Goal: Information Seeking & Learning: Learn about a topic

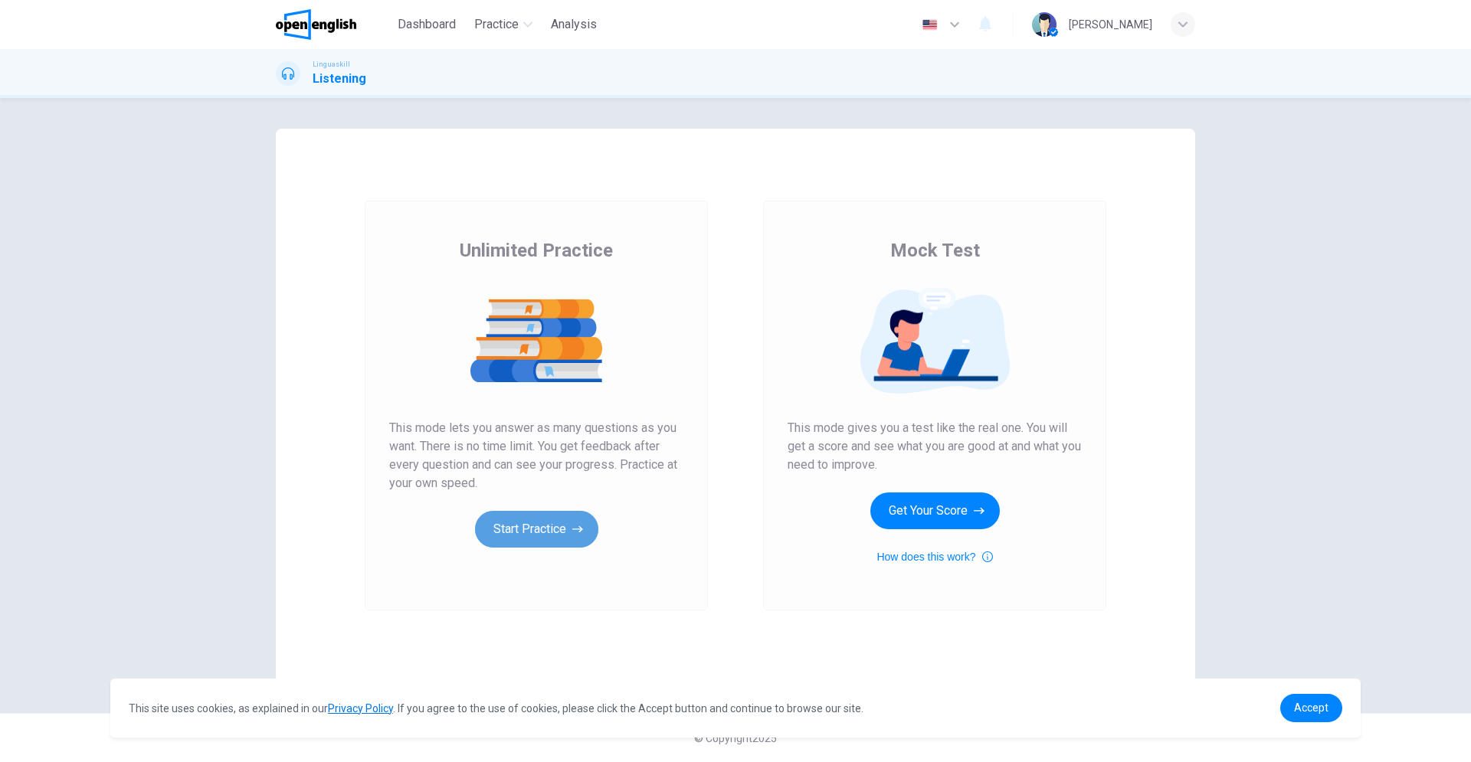
click at [528, 533] on button "Start Practice" at bounding box center [536, 529] width 123 height 37
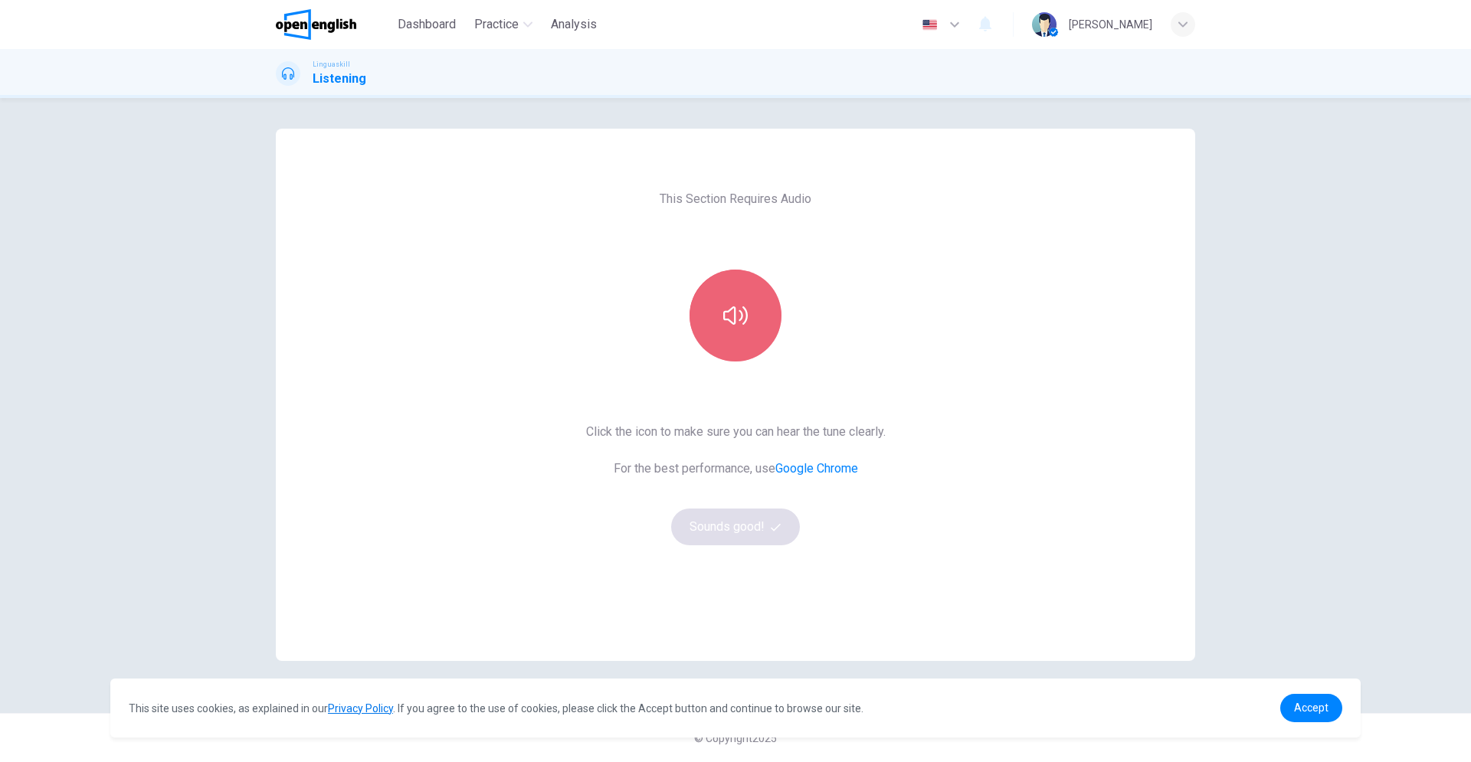
click at [735, 330] on button "button" at bounding box center [735, 316] width 92 height 92
click at [722, 529] on button "Sounds good!" at bounding box center [735, 527] width 129 height 37
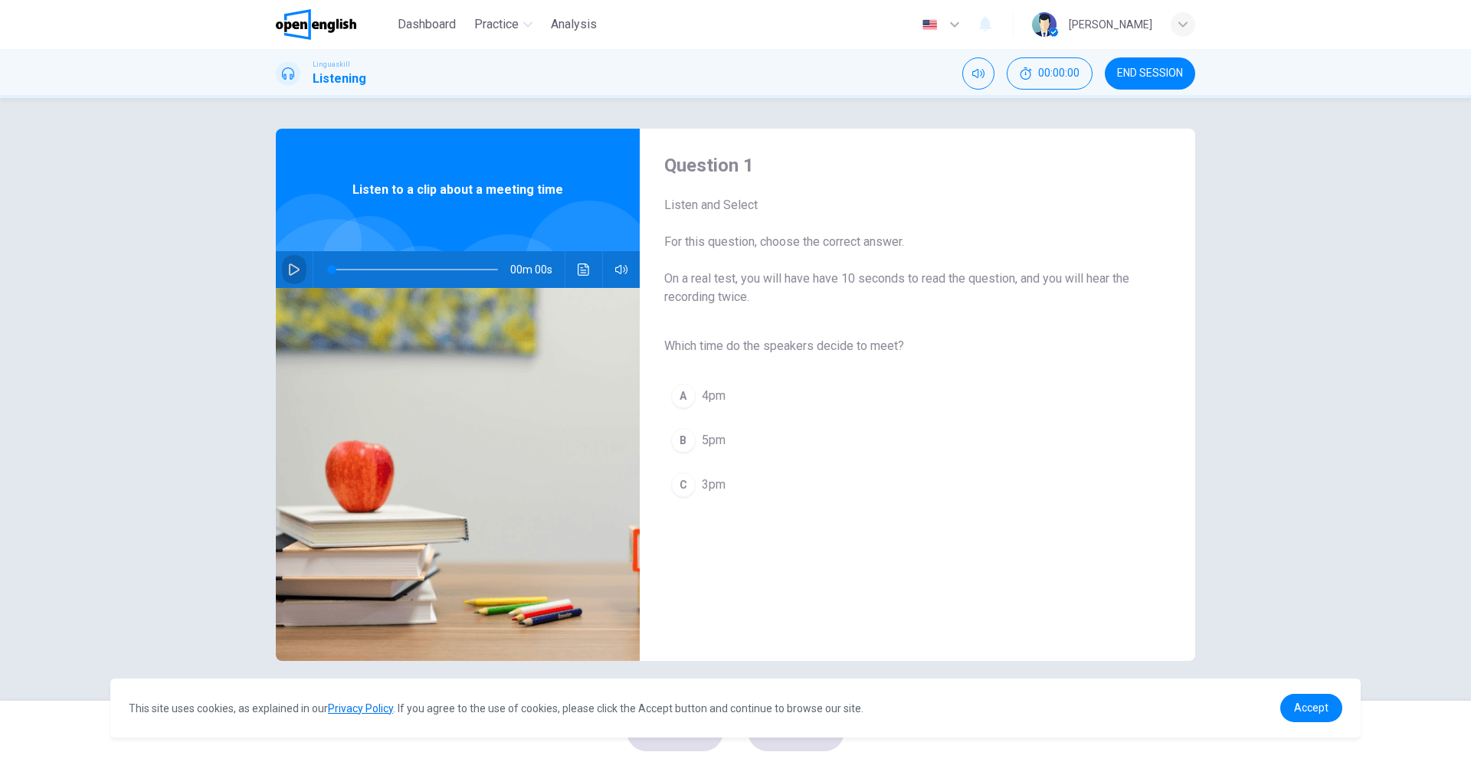
click at [296, 277] on button "button" at bounding box center [294, 269] width 25 height 37
click at [295, 267] on icon "button" at bounding box center [294, 269] width 11 height 12
click at [295, 268] on icon "button" at bounding box center [294, 269] width 12 height 12
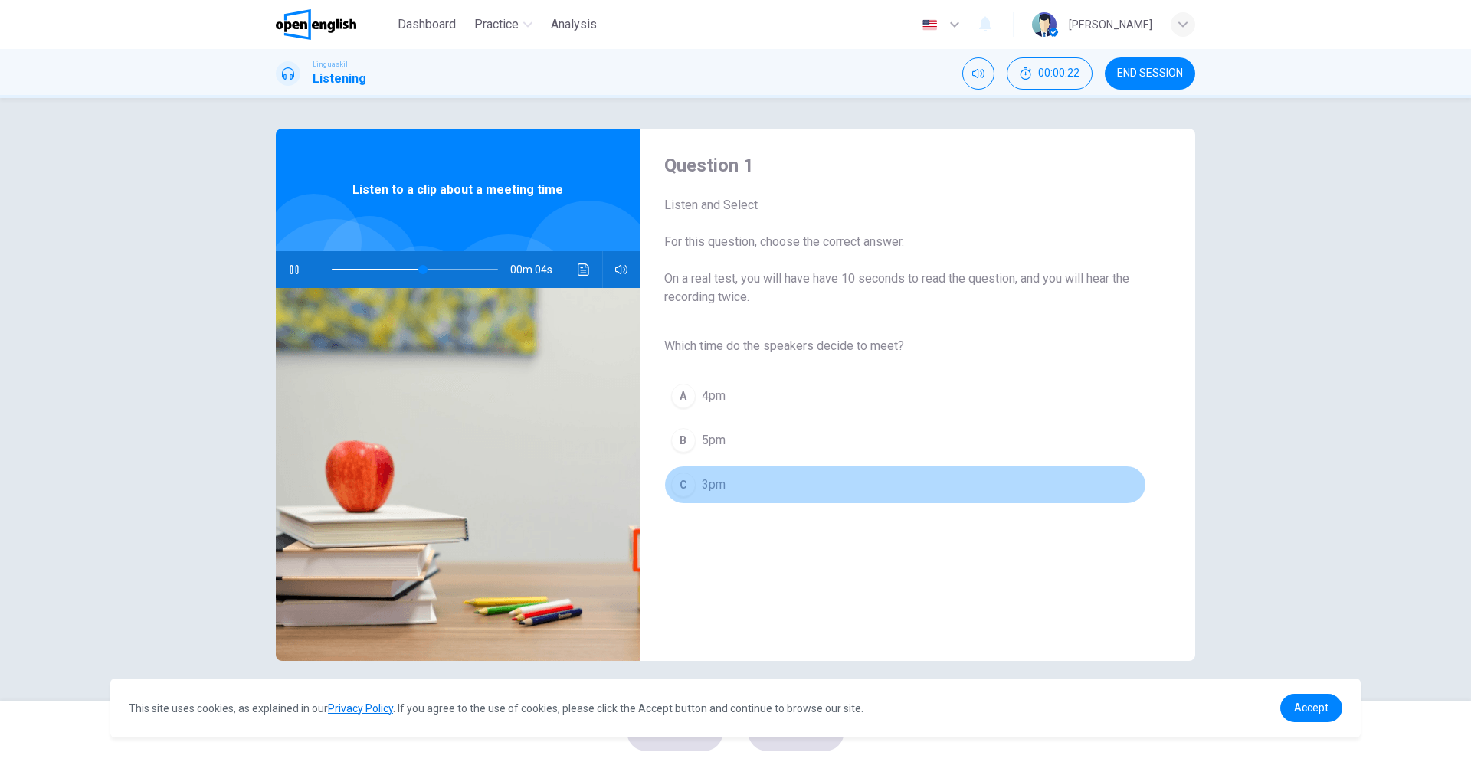
click at [686, 485] on div "C" at bounding box center [683, 485] width 25 height 25
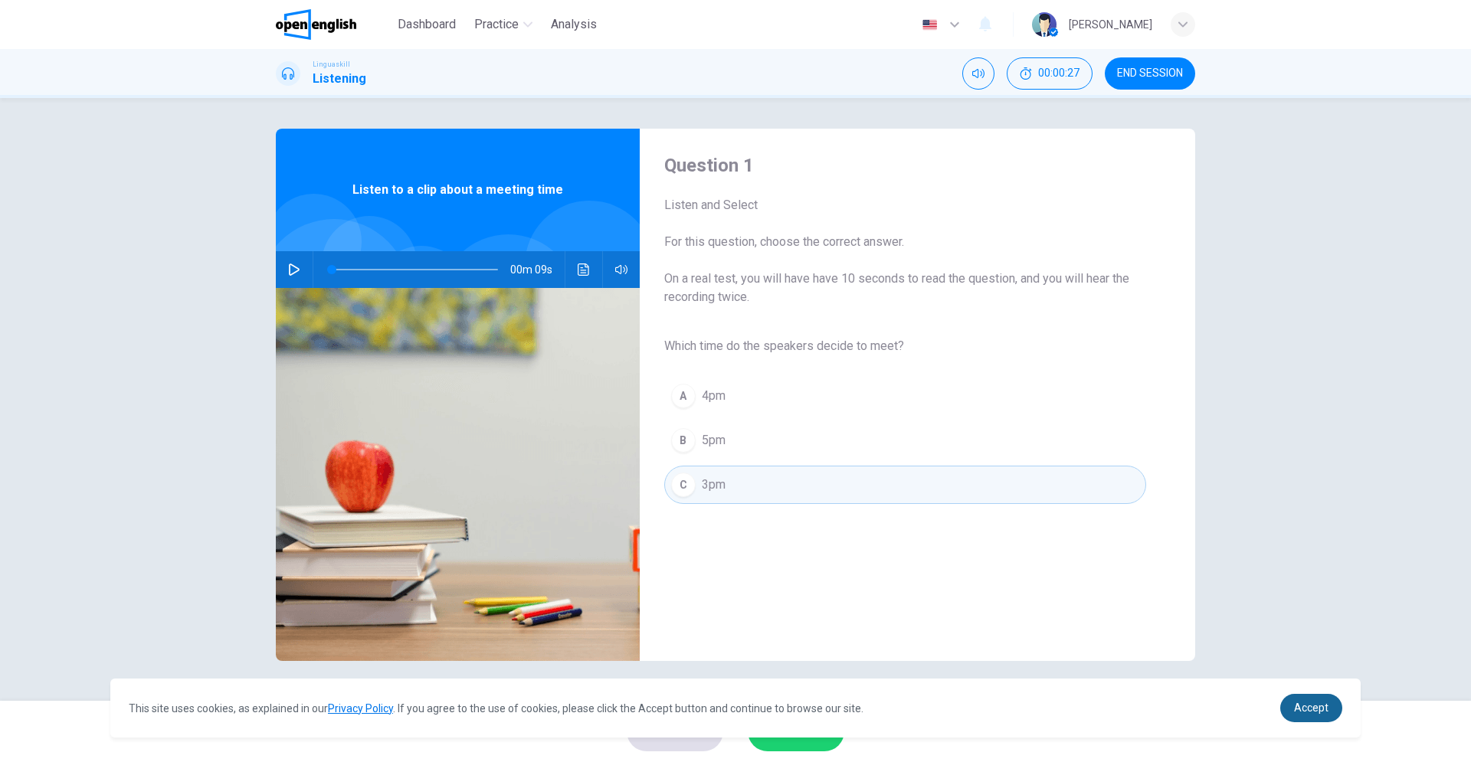
click at [1306, 704] on link "Accept" at bounding box center [1311, 708] width 62 height 28
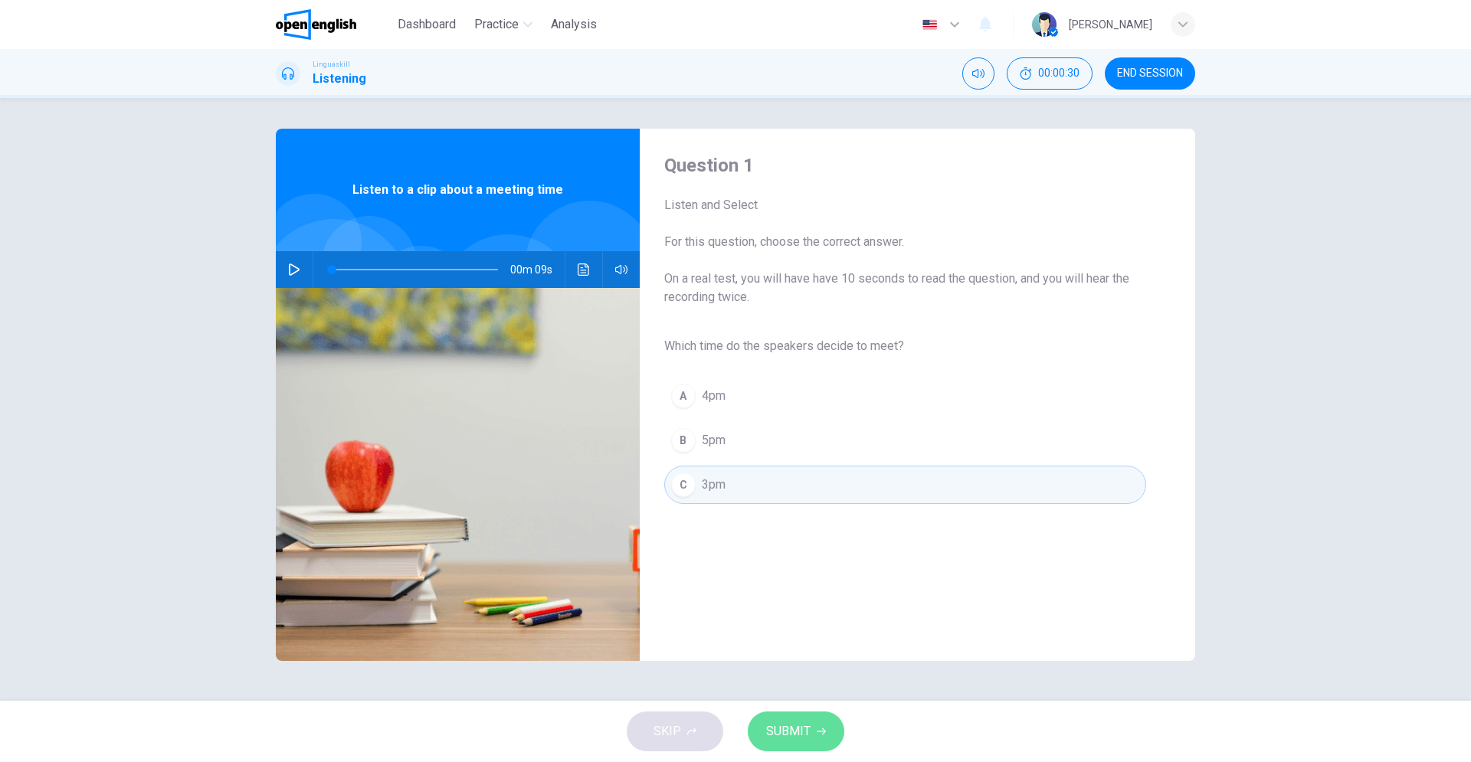
click at [784, 732] on span "SUBMIT" at bounding box center [788, 731] width 44 height 21
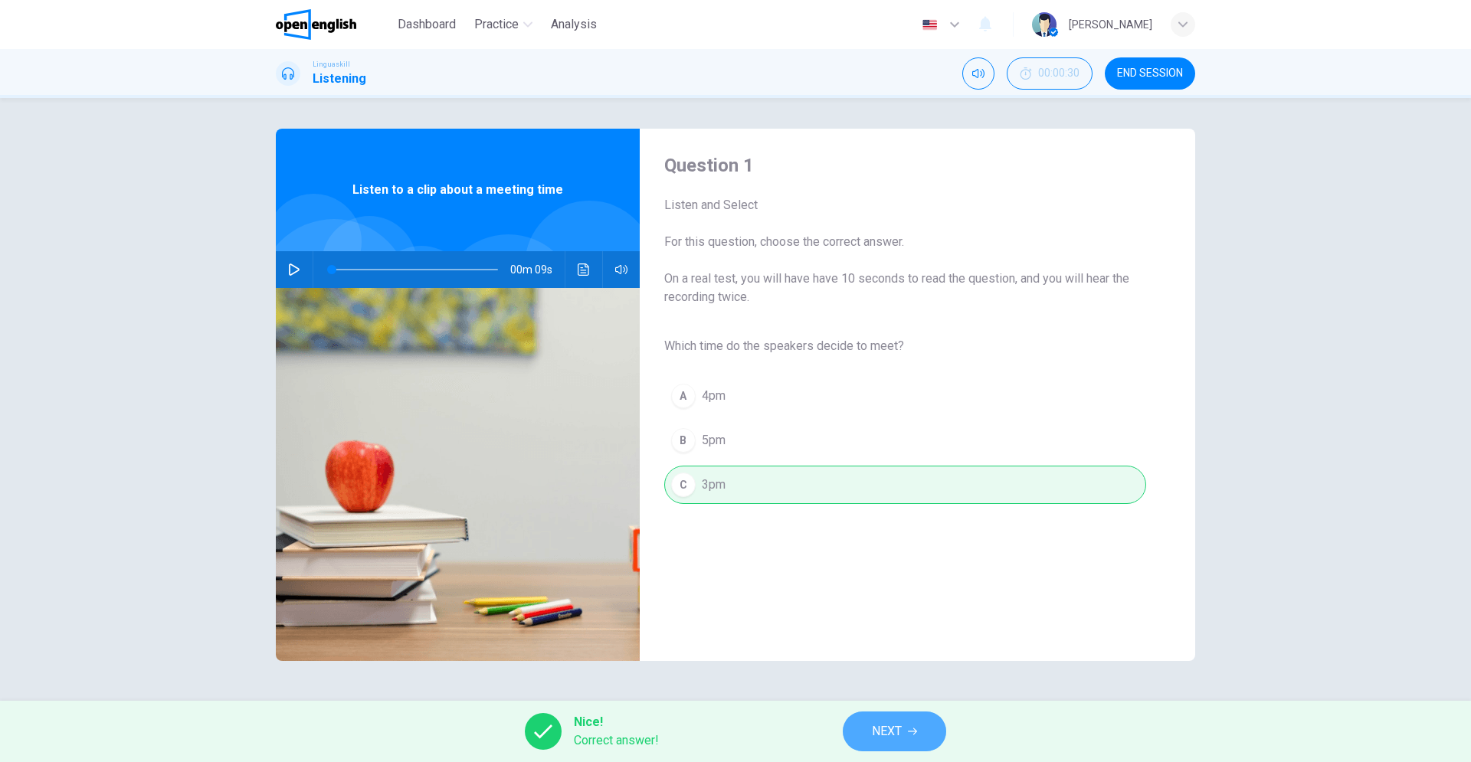
click at [872, 724] on span "NEXT" at bounding box center [887, 731] width 30 height 21
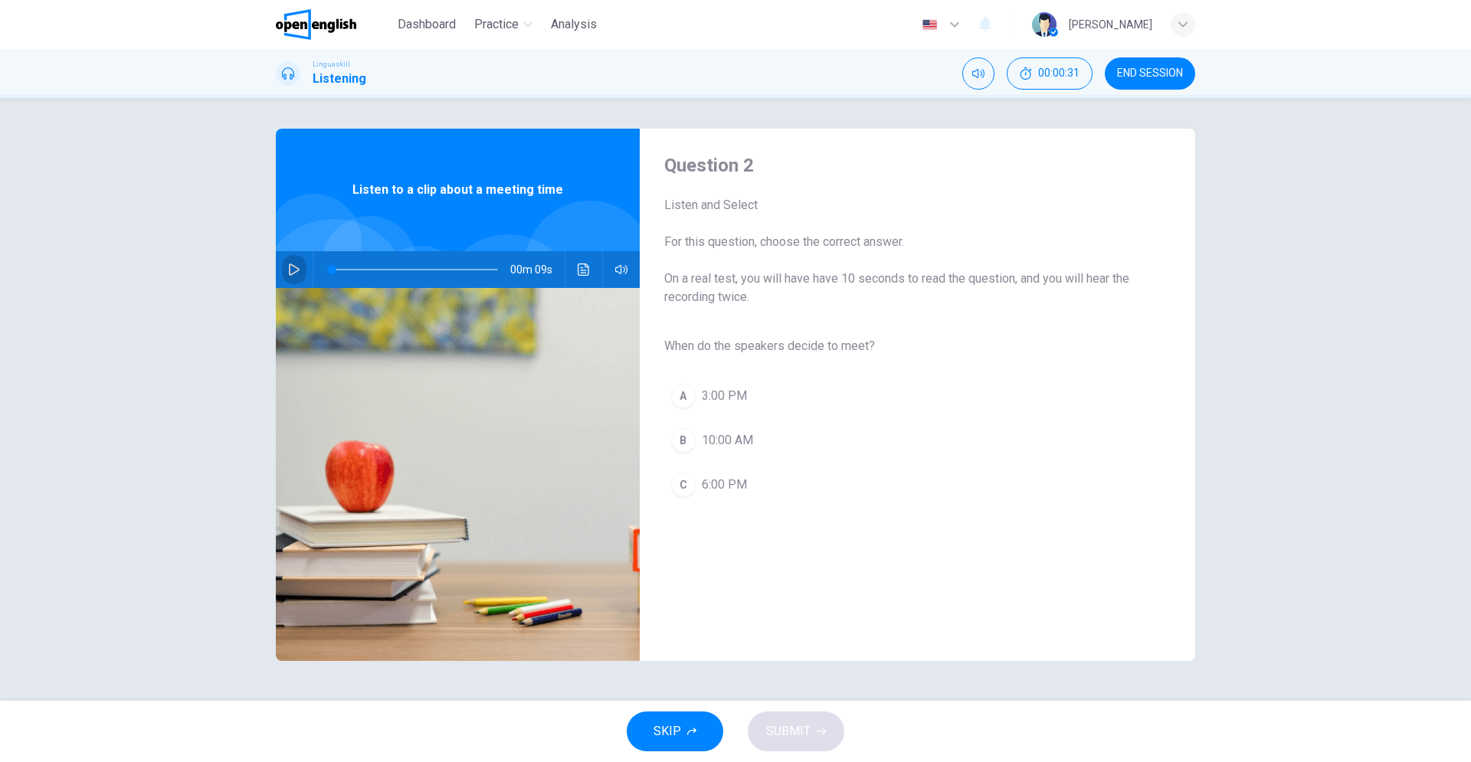
click at [289, 273] on icon "button" at bounding box center [294, 269] width 11 height 12
click at [303, 270] on button "button" at bounding box center [294, 269] width 25 height 37
click at [681, 394] on div "A" at bounding box center [683, 396] width 25 height 25
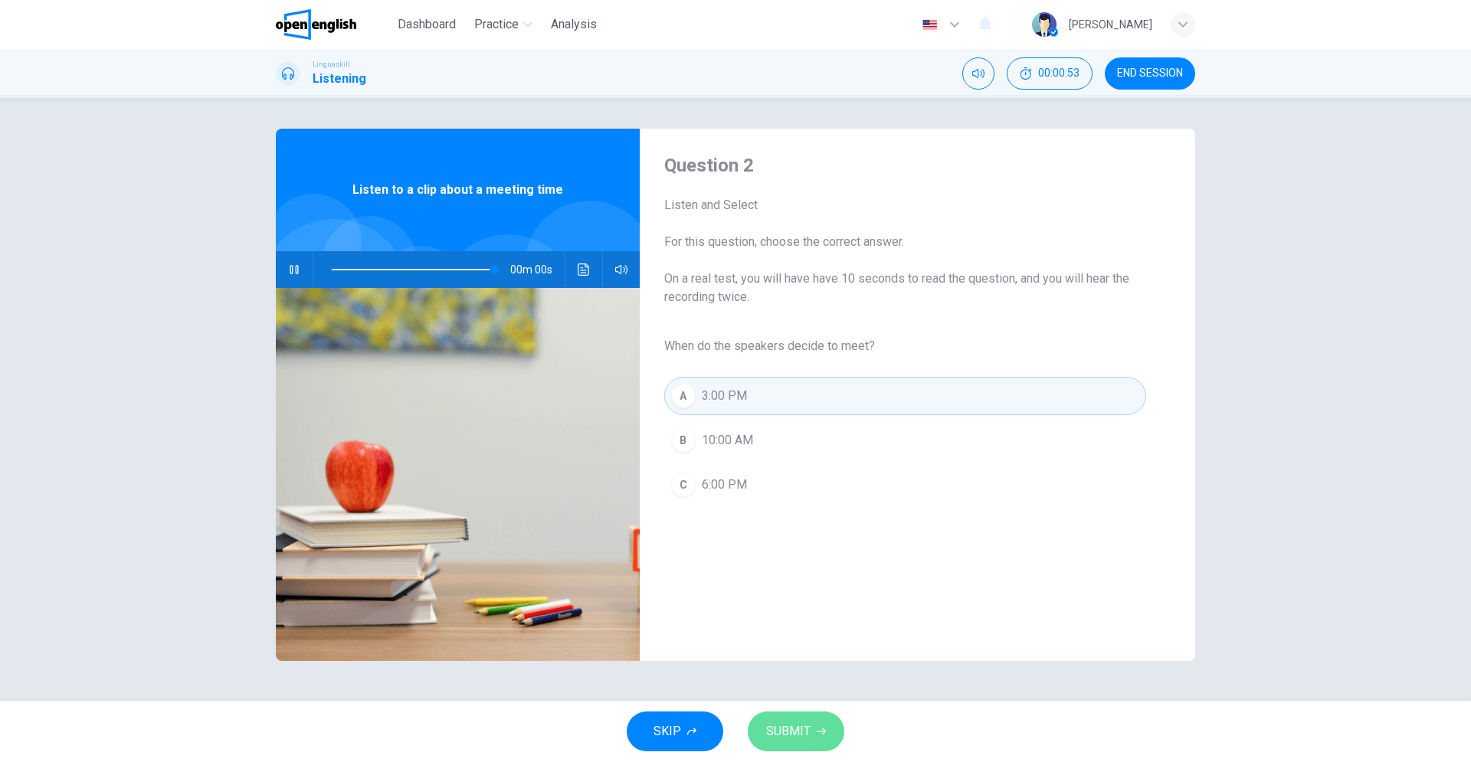
click at [763, 731] on button "SUBMIT" at bounding box center [796, 732] width 97 height 40
type input "*"
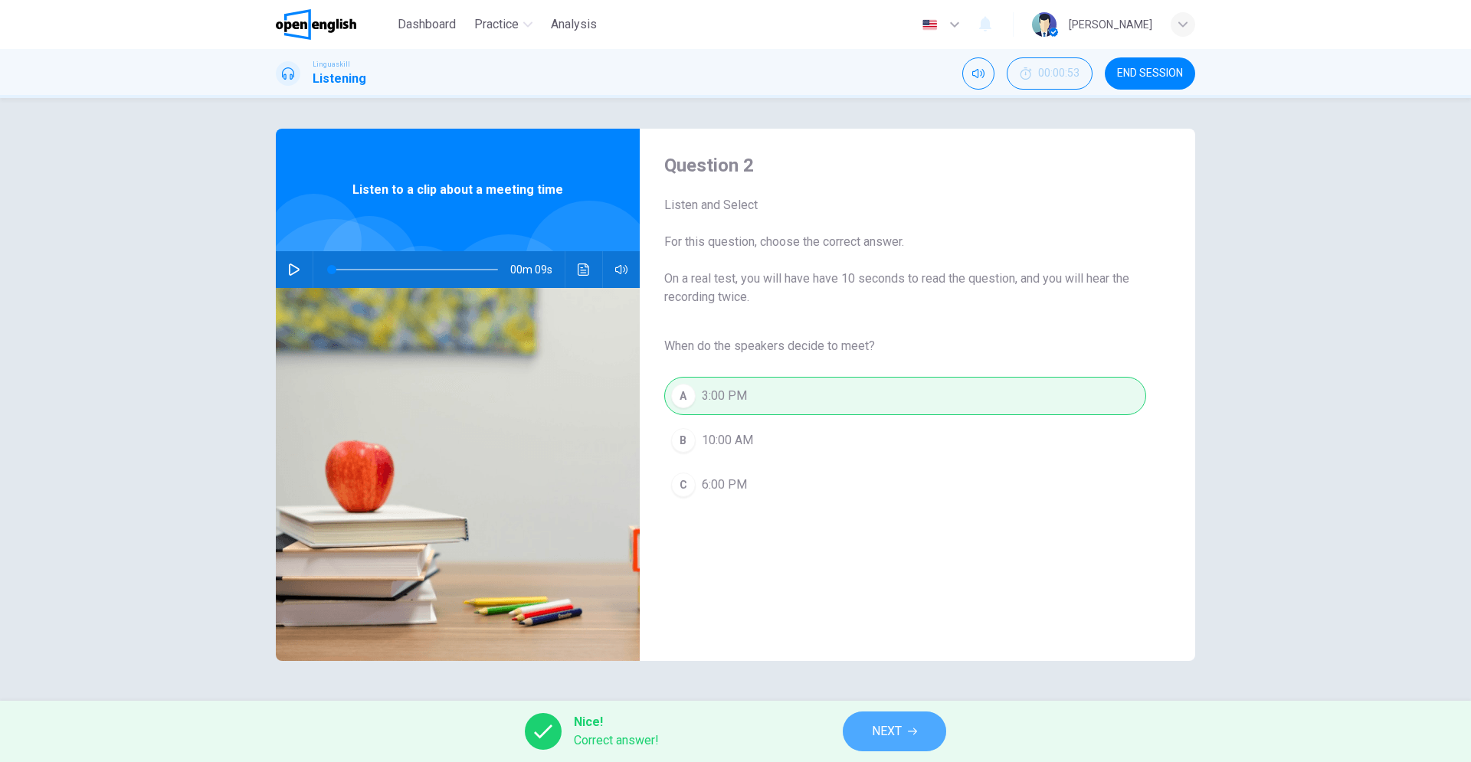
click at [879, 736] on button "NEXT" at bounding box center [894, 732] width 103 height 40
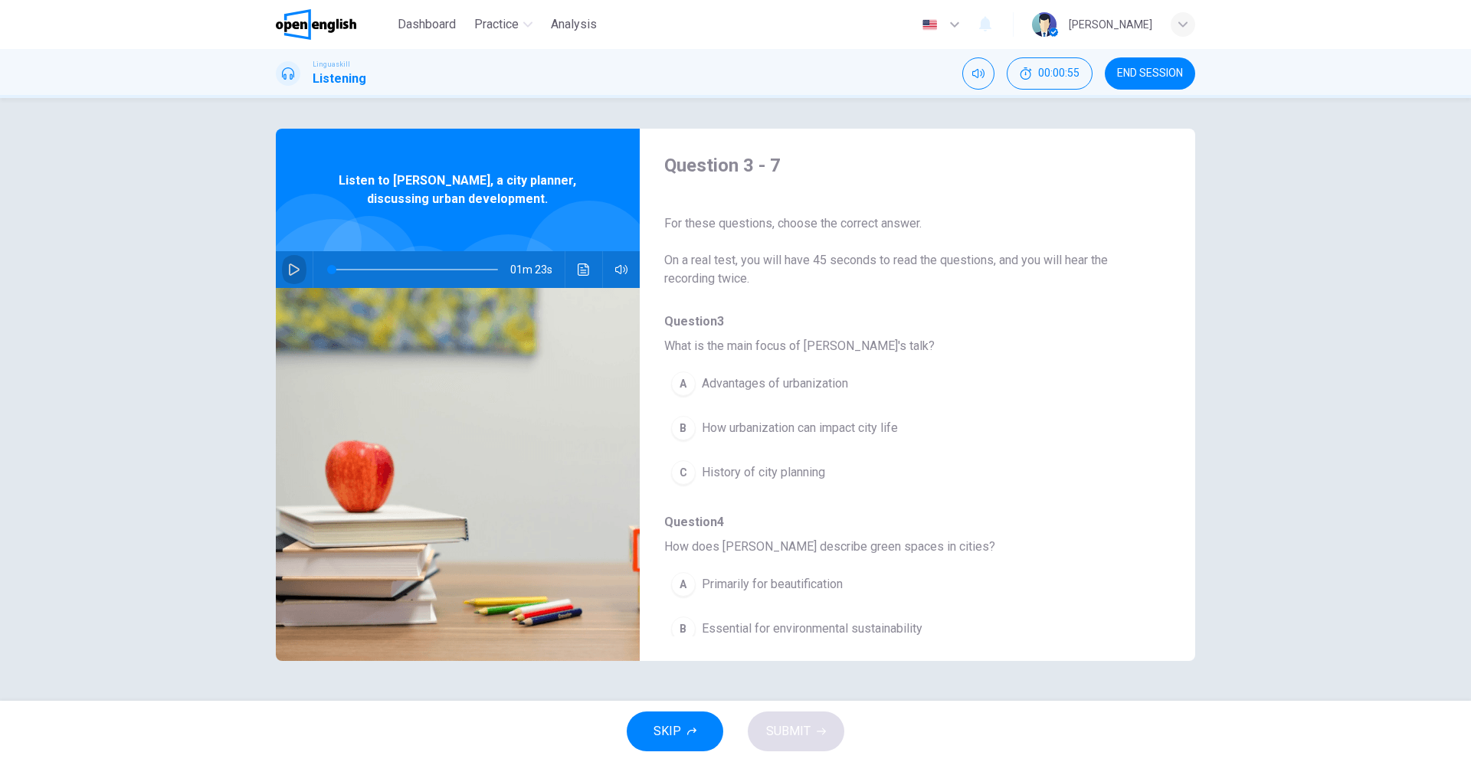
click at [288, 276] on button "button" at bounding box center [294, 269] width 25 height 37
click at [350, 270] on span at bounding box center [415, 269] width 166 height 21
type input "**"
